Goal: Navigation & Orientation: Find specific page/section

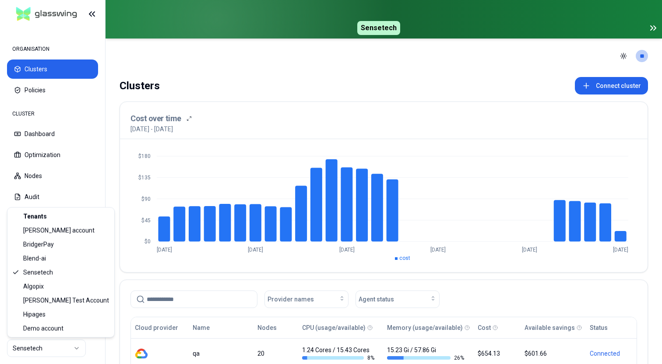
click at [49, 346] on html "ORGANISATION Clusters Policies CLUSTER Dashboard Optimization Nodes Audit Confi…" at bounding box center [331, 182] width 662 height 364
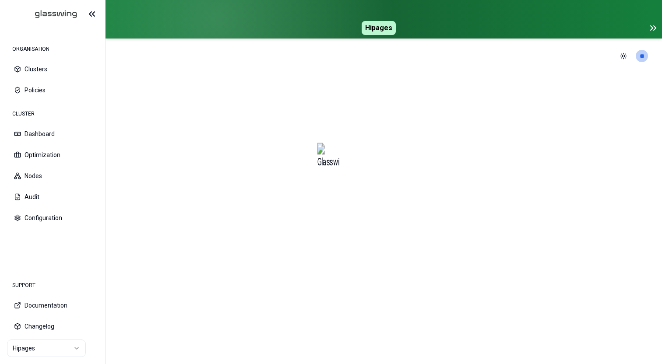
click at [654, 29] on icon at bounding box center [653, 28] width 11 height 11
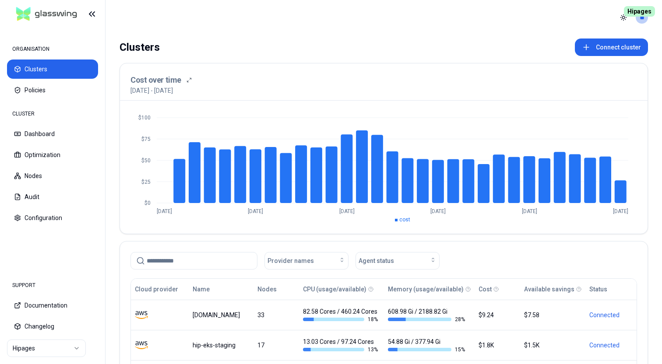
scroll to position [139, 0]
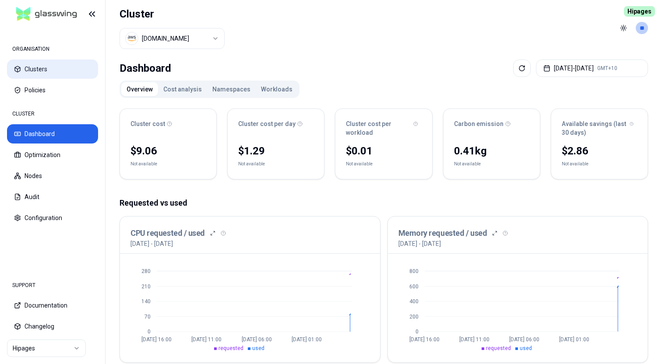
click at [51, 72] on button "Clusters" at bounding box center [52, 69] width 91 height 19
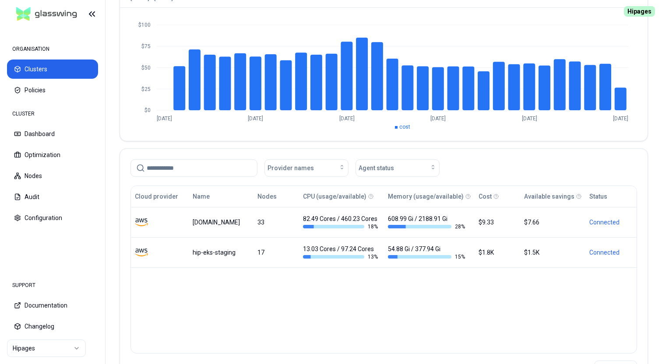
scroll to position [139, 0]
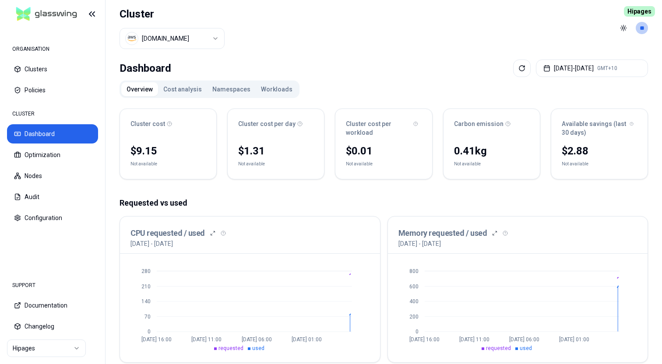
click at [342, 42] on header "Cluster luke.kubernetes.hipagesgroup.com.au Toggle theme **" at bounding box center [384, 28] width 557 height 56
